Goal: Transaction & Acquisition: Purchase product/service

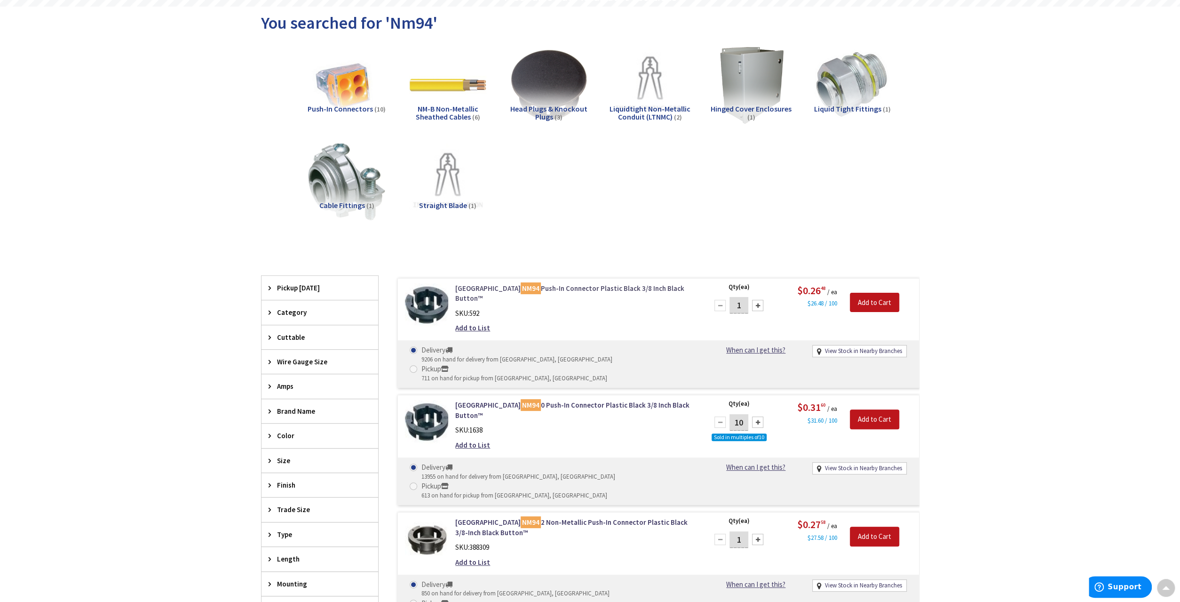
click at [558, 285] on link "Arlington NM94 Push-In Connector Plastic Black 3/8 Inch Black Button™" at bounding box center [574, 293] width 239 height 20
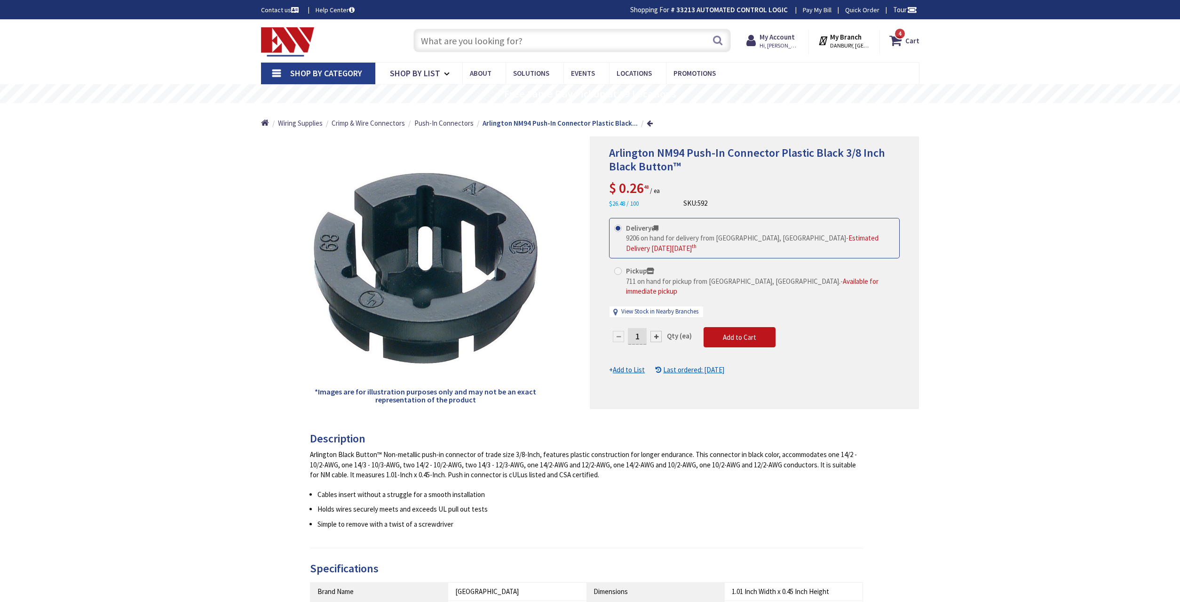
click at [645, 328] on input "1" at bounding box center [637, 336] width 19 height 16
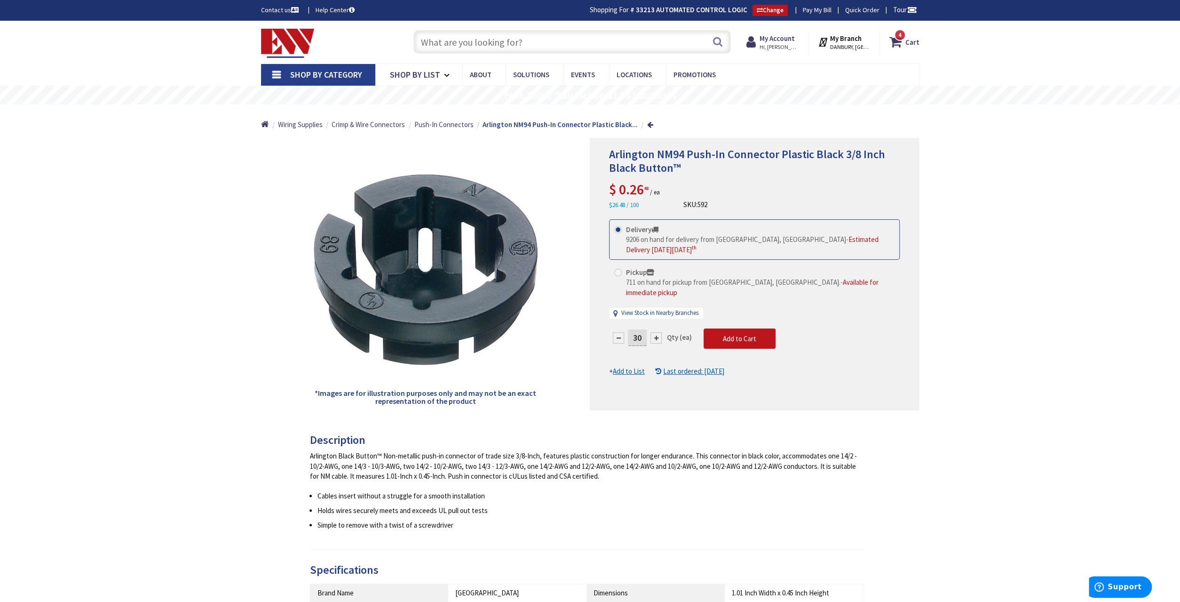
type input "3"
type input "300"
click at [728, 323] on form "This product is Discontinued Delivery 9206 on hand for delivery from Middletown…" at bounding box center [754, 297] width 291 height 157
click at [740, 334] on span "Add to Cart" at bounding box center [739, 338] width 33 height 9
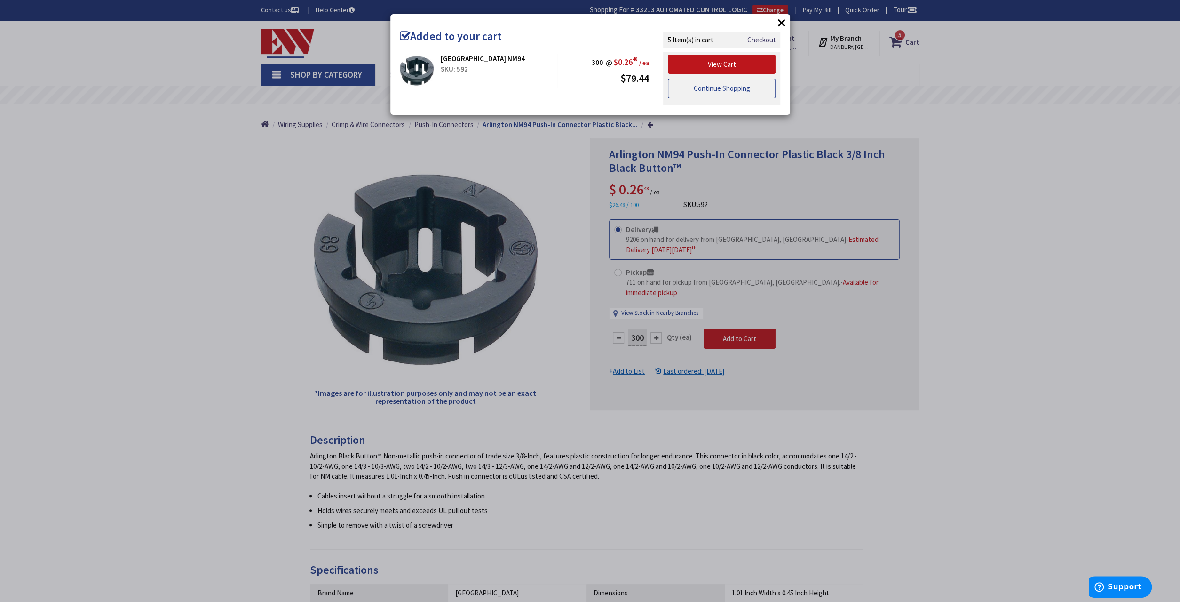
click at [700, 94] on link "Continue Shopping" at bounding box center [722, 89] width 108 height 20
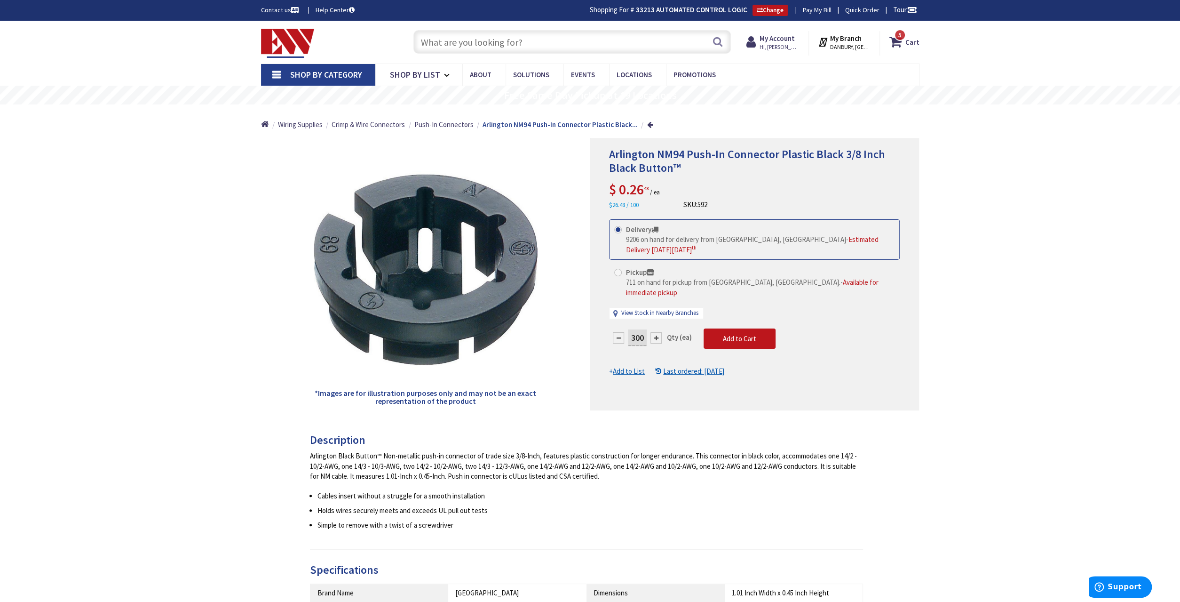
click at [530, 44] on input "text" at bounding box center [573, 42] width 318 height 24
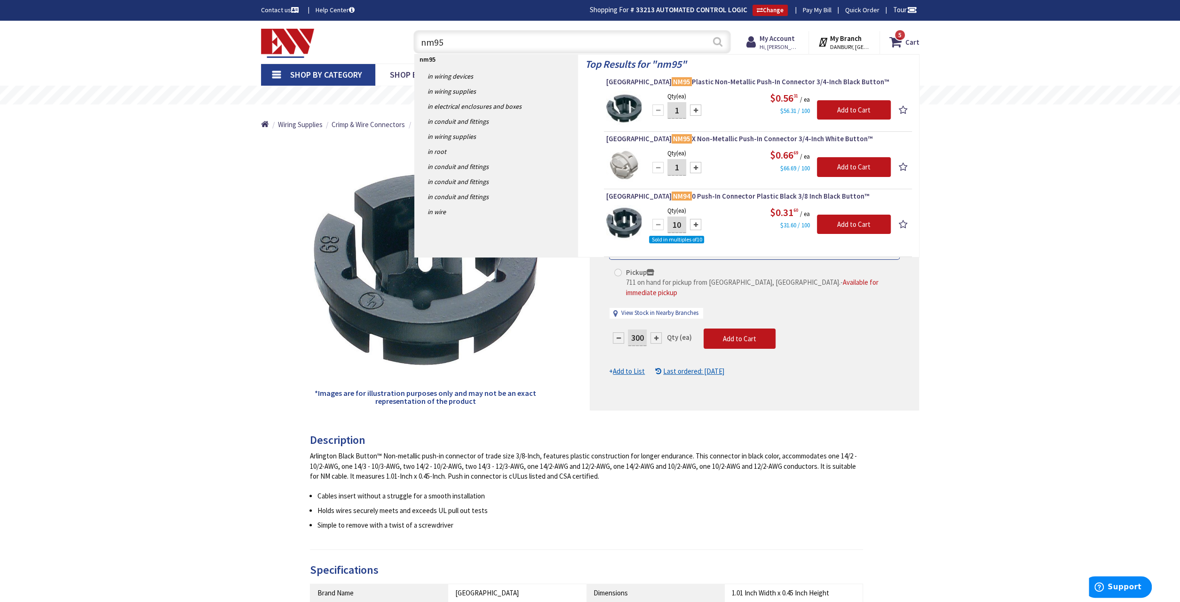
type input "nm95"
click at [717, 41] on button "Search" at bounding box center [718, 41] width 12 height 21
